Goal: Transaction & Acquisition: Purchase product/service

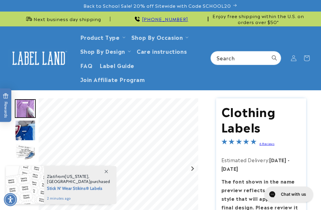
click at [116, 36] on link "Product Type" at bounding box center [100, 37] width 40 height 8
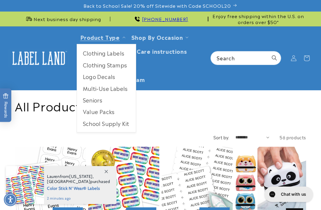
click at [115, 40] on link "Product Type" at bounding box center [100, 37] width 40 height 8
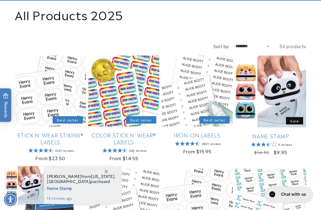
scroll to position [94, 0]
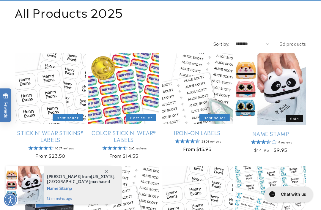
click at [62, 129] on link "Stick N' Wear Stikins® Labels" at bounding box center [50, 136] width 71 height 14
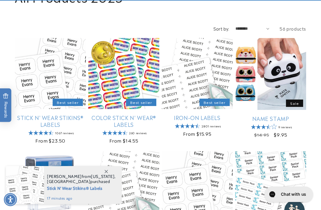
click at [126, 119] on link "Color Stick N' Wear® Labels" at bounding box center [123, 121] width 71 height 14
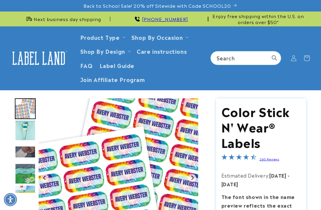
scroll to position [525, 0]
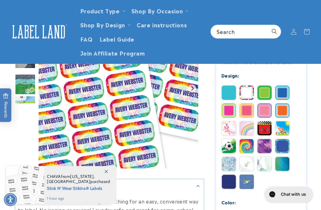
click at [263, 128] on img at bounding box center [265, 128] width 14 height 14
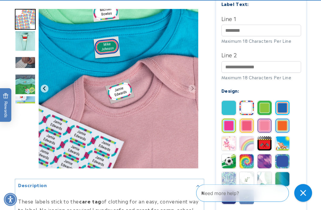
scroll to position [276, 0]
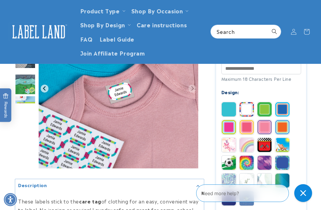
click at [266, 144] on img at bounding box center [265, 145] width 14 height 14
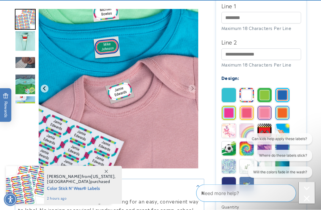
scroll to position [291, 0]
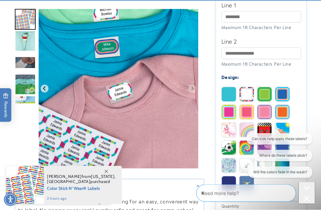
click at [282, 133] on img at bounding box center [283, 130] width 14 height 14
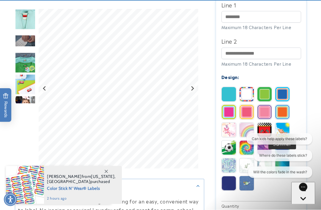
scroll to position [291, 0]
click at [263, 131] on img at bounding box center [265, 130] width 14 height 14
click at [30, 60] on img "Go to slide 4" at bounding box center [25, 62] width 21 height 21
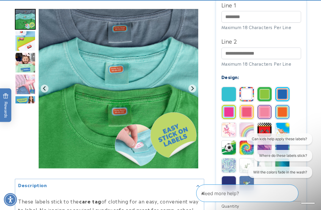
click at [261, 131] on img at bounding box center [265, 130] width 14 height 14
click at [266, 129] on img at bounding box center [265, 130] width 14 height 14
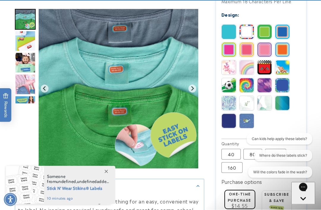
scroll to position [354, 0]
click at [247, 103] on img at bounding box center [247, 103] width 14 height 14
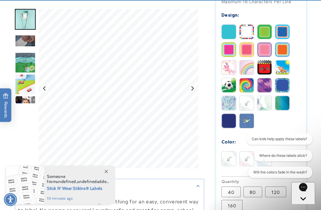
click at [225, 103] on img at bounding box center [229, 103] width 14 height 14
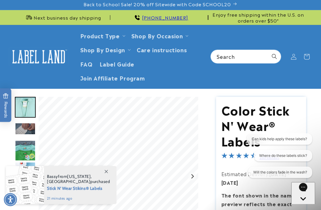
scroll to position [1, 0]
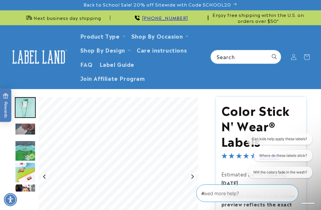
click at [86, 68] on link "FAQ" at bounding box center [87, 64] width 20 height 14
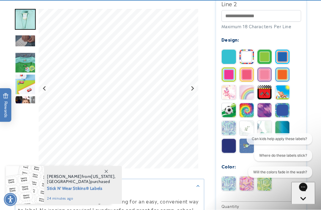
scroll to position [327, 0]
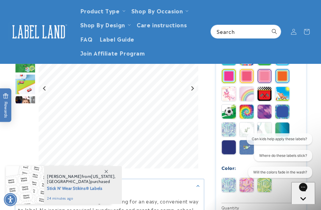
click at [266, 88] on img at bounding box center [265, 94] width 14 height 14
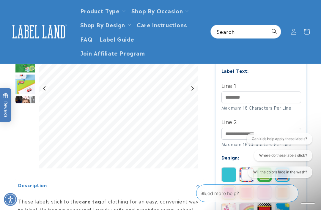
scroll to position [212, 0]
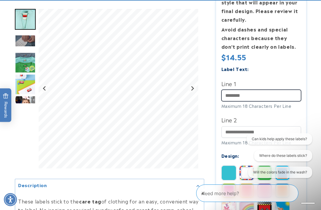
click at [281, 96] on input "Line 1" at bounding box center [262, 96] width 80 height 12
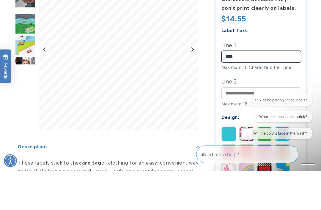
type input "****"
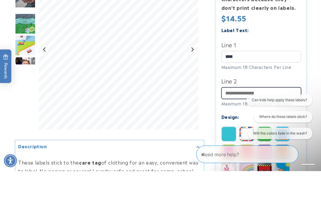
click at [276, 126] on input "Line 2" at bounding box center [262, 132] width 80 height 12
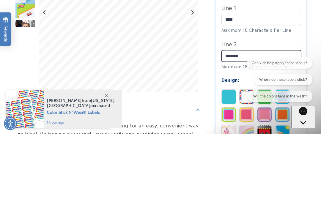
type input "********"
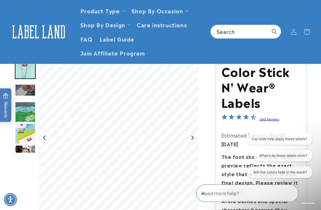
scroll to position [37, 0]
